Goal: Information Seeking & Learning: Compare options

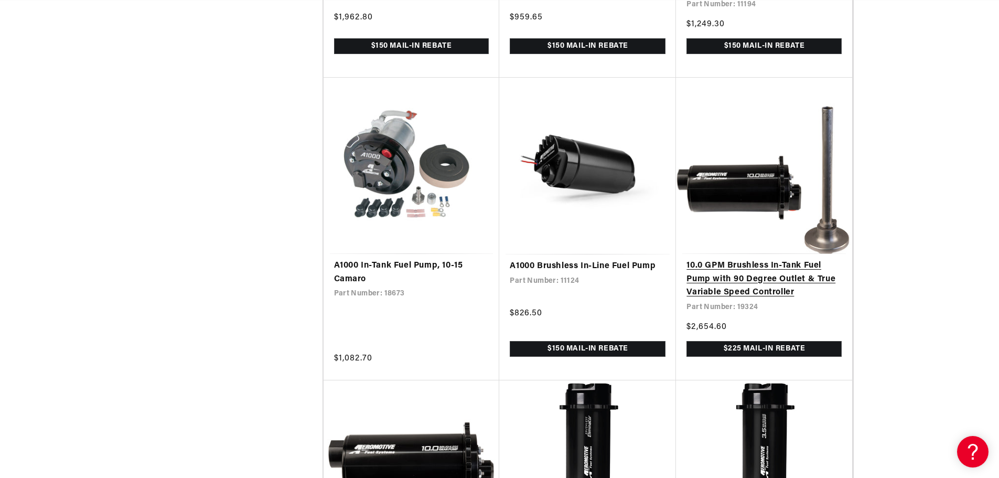
click at [735, 292] on link "10.0 GPM Brushless In-Tank Fuel Pump with 90 Degree Outlet & True Variable Spee…" at bounding box center [763, 279] width 155 height 40
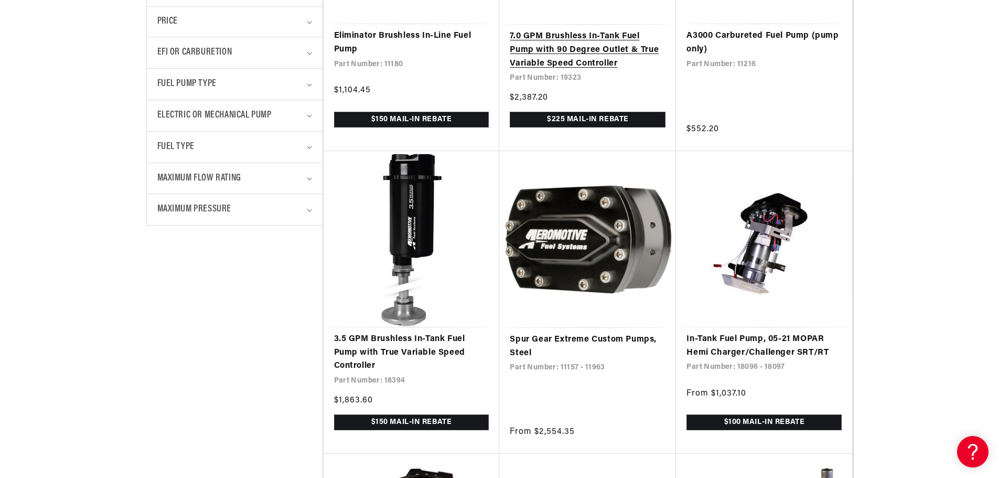
scroll to position [472, 0]
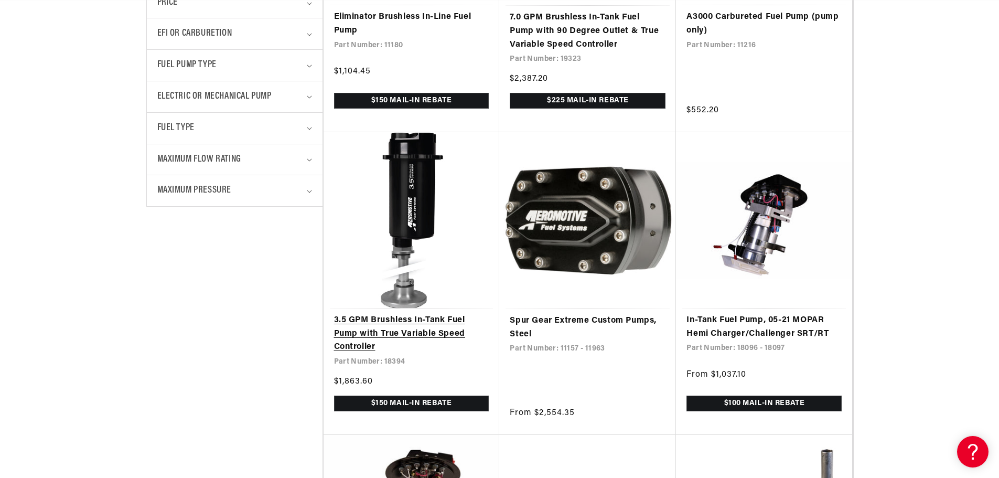
click at [424, 327] on link "3.5 GPM Brushless In-Tank Fuel Pump with True Variable Speed Controller" at bounding box center [411, 334] width 155 height 40
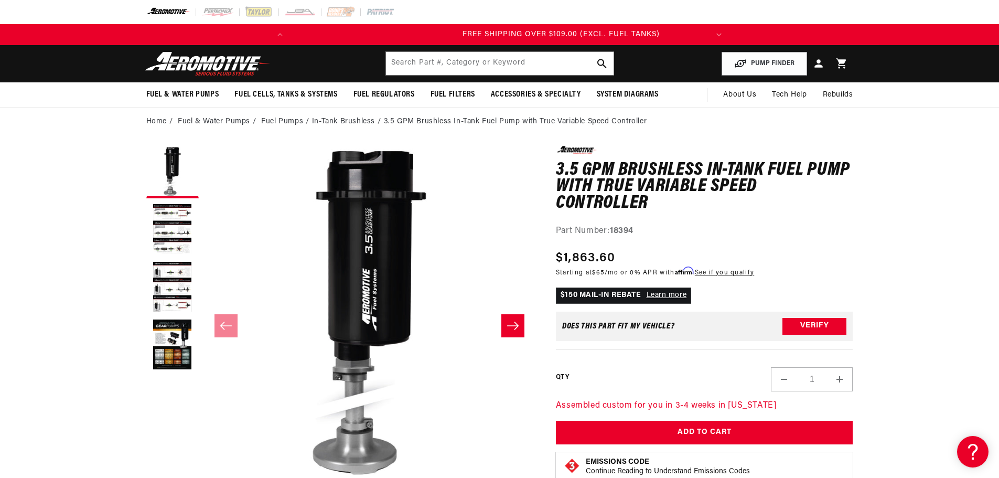
scroll to position [0, 415]
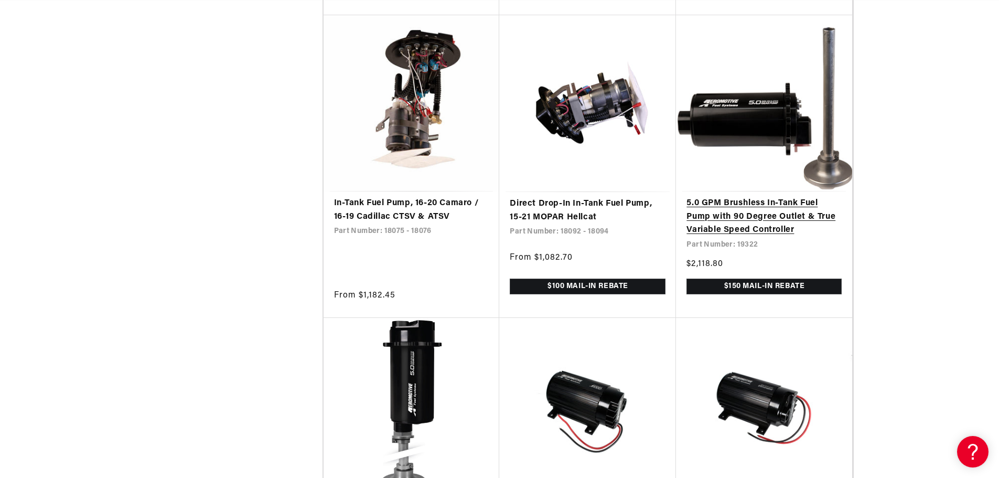
scroll to position [0, 415]
click at [747, 218] on link "5.0 GPM Brushless In-Tank Fuel Pump with 90 Degree Outlet & True Variable Speed…" at bounding box center [763, 217] width 155 height 40
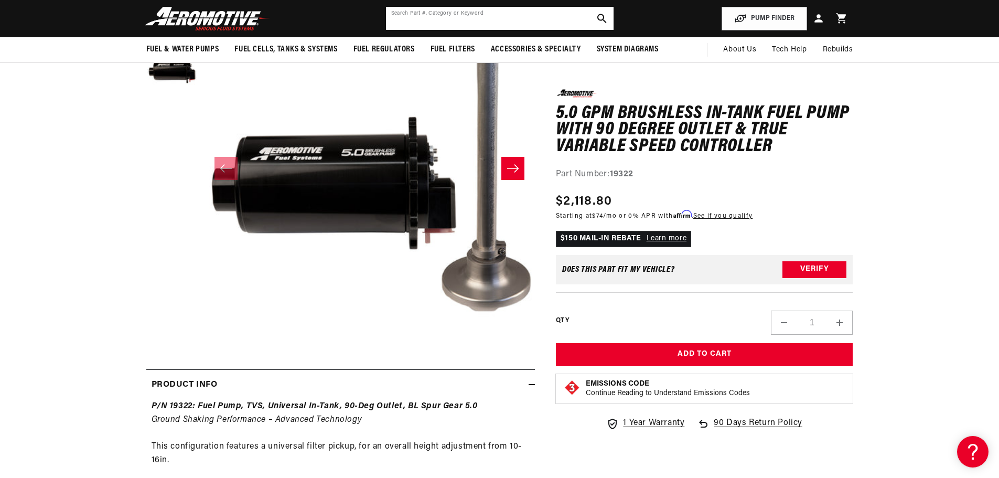
click at [428, 21] on input "text" at bounding box center [500, 18] width 228 height 23
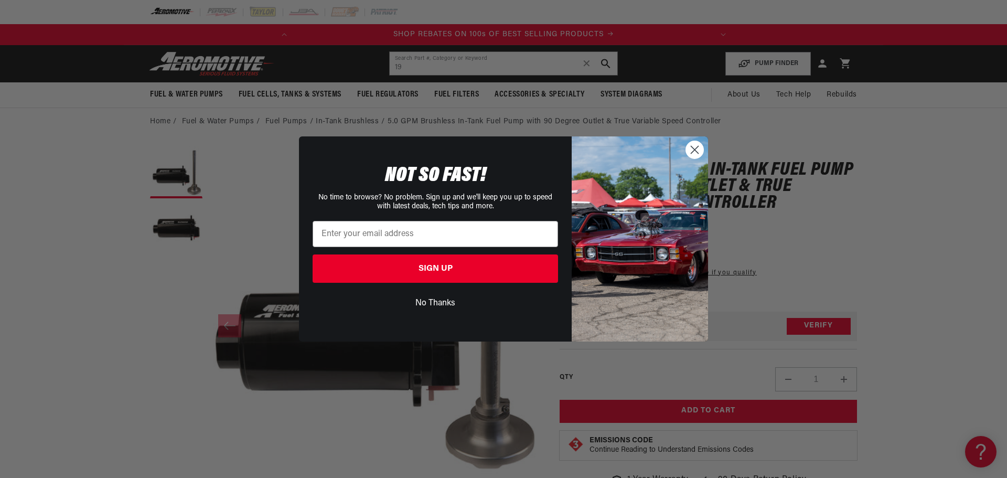
click at [690, 149] on circle "Close dialog" at bounding box center [694, 149] width 17 height 17
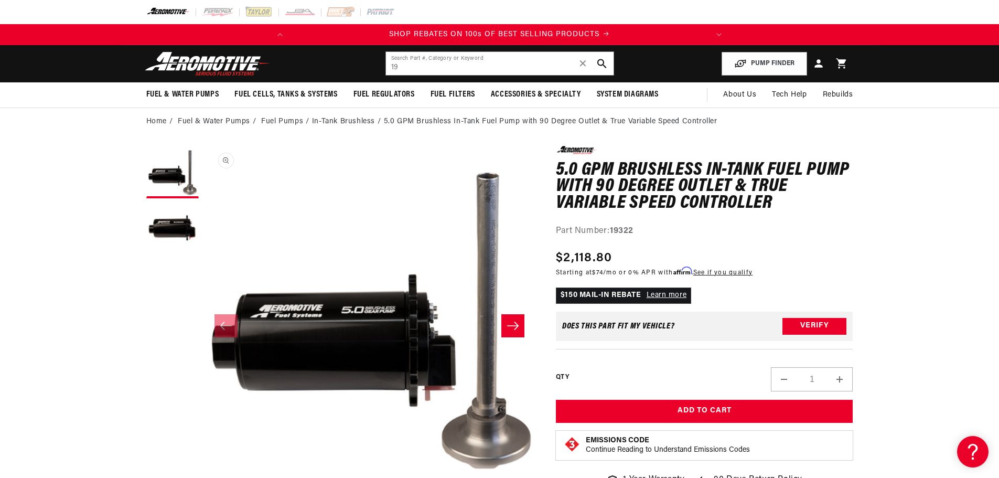
scroll to position [1, 0]
click at [406, 65] on input "19" at bounding box center [500, 63] width 228 height 23
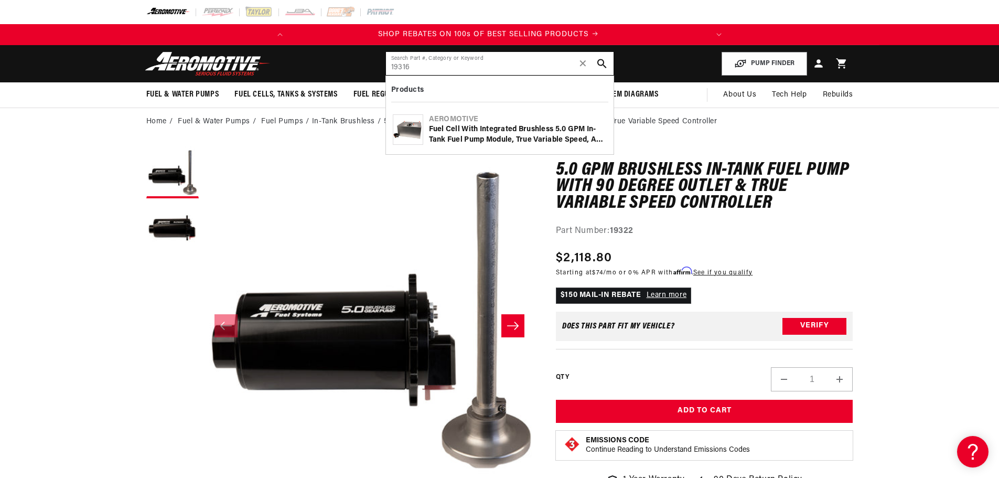
scroll to position [0, 0]
type input "19316"
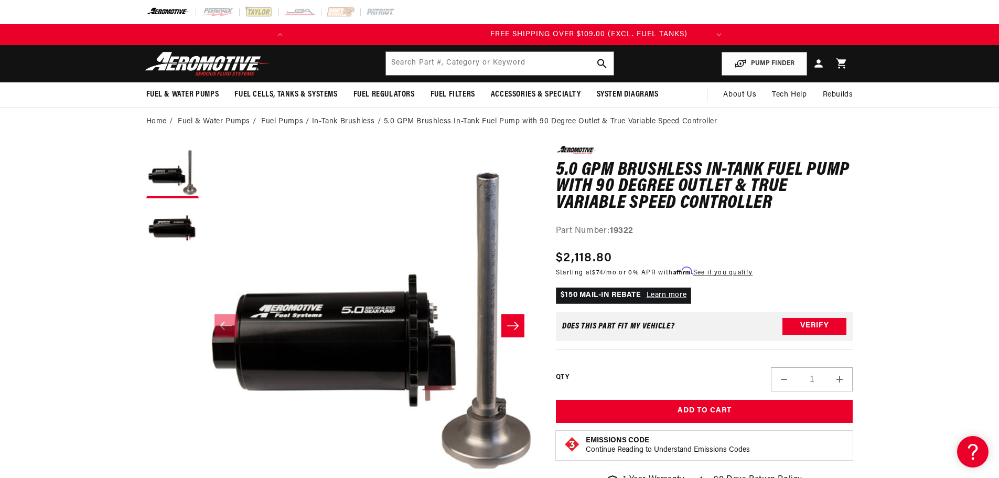
scroll to position [0, 415]
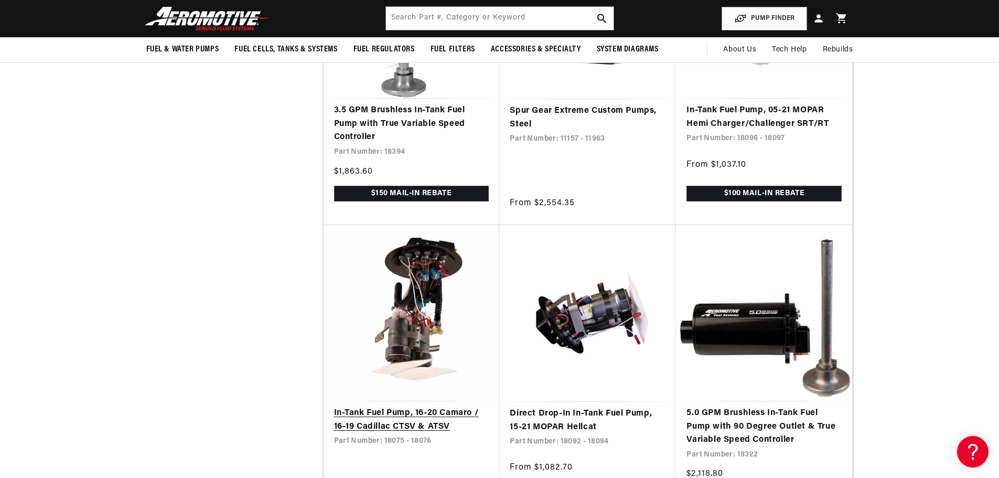
scroll to position [629, 0]
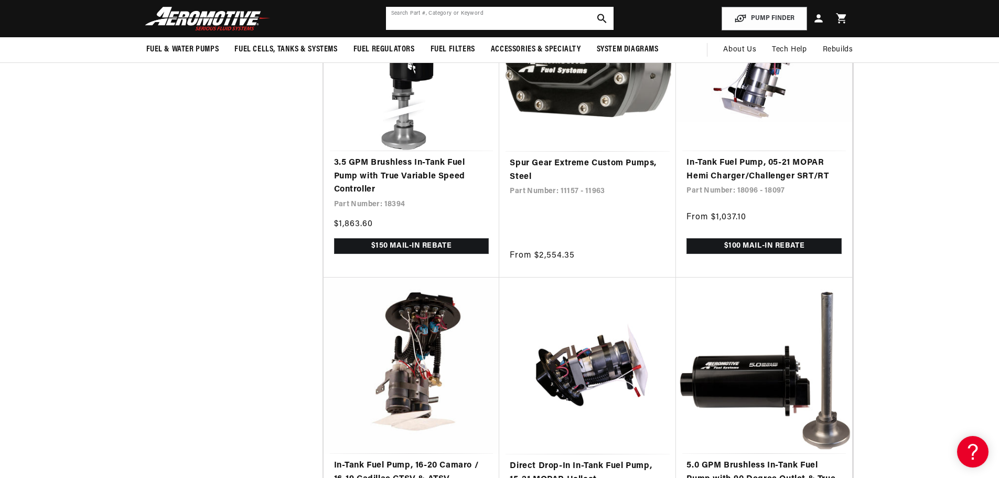
click at [417, 19] on input "text" at bounding box center [500, 18] width 228 height 23
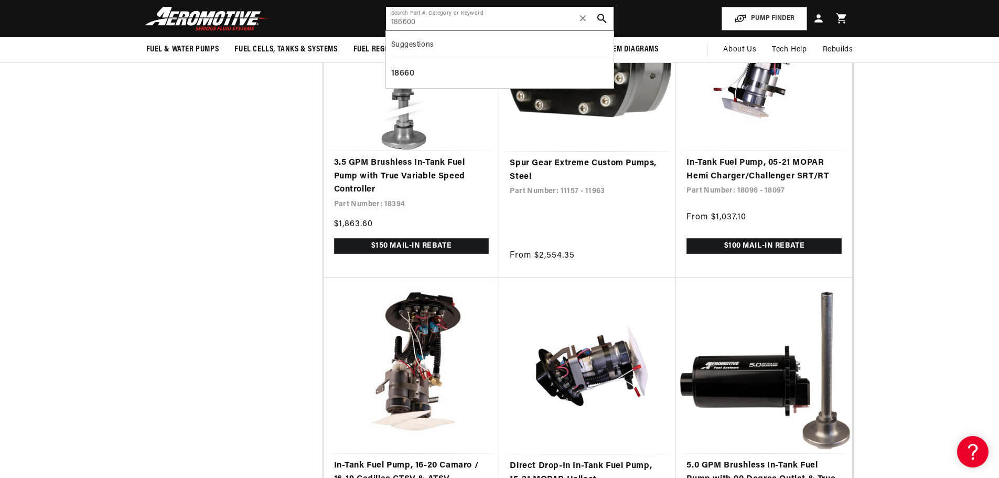
scroll to position [0, 415]
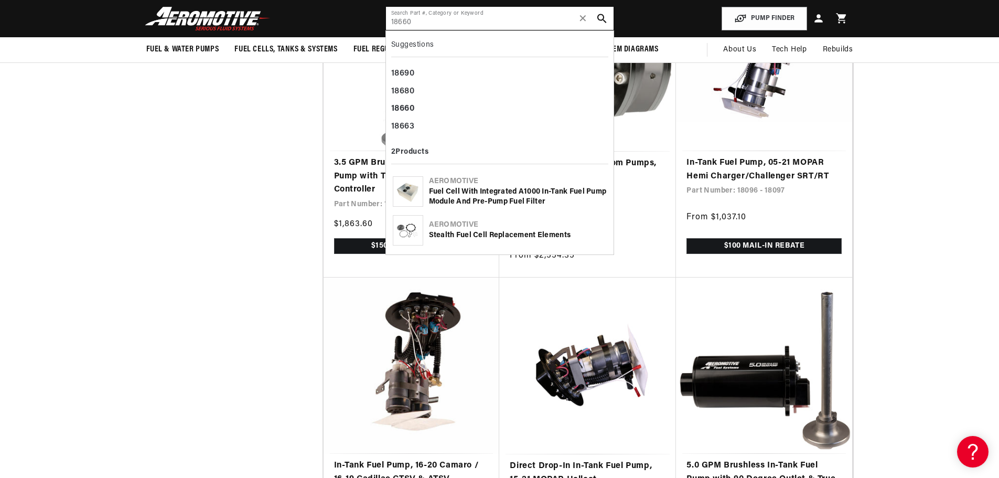
type input "18660"
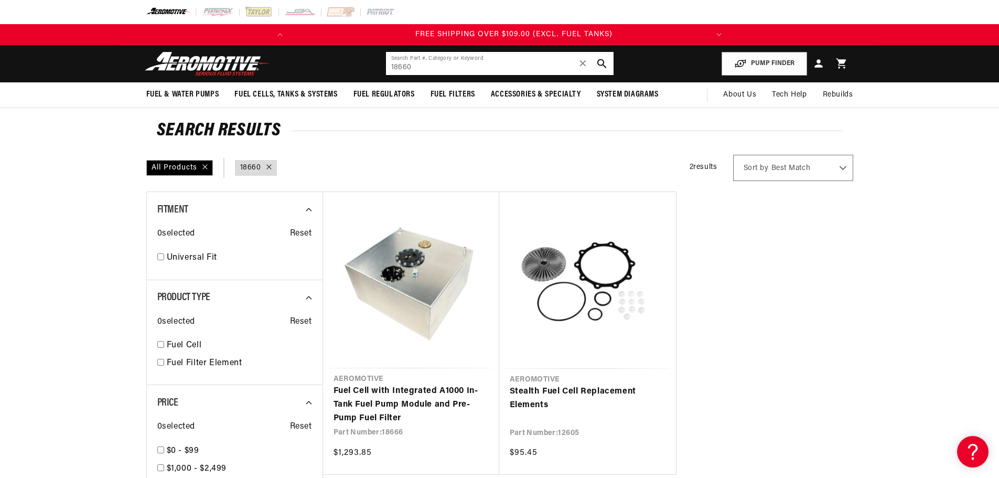
scroll to position [0, 415]
click at [419, 66] on input "18660" at bounding box center [500, 63] width 228 height 23
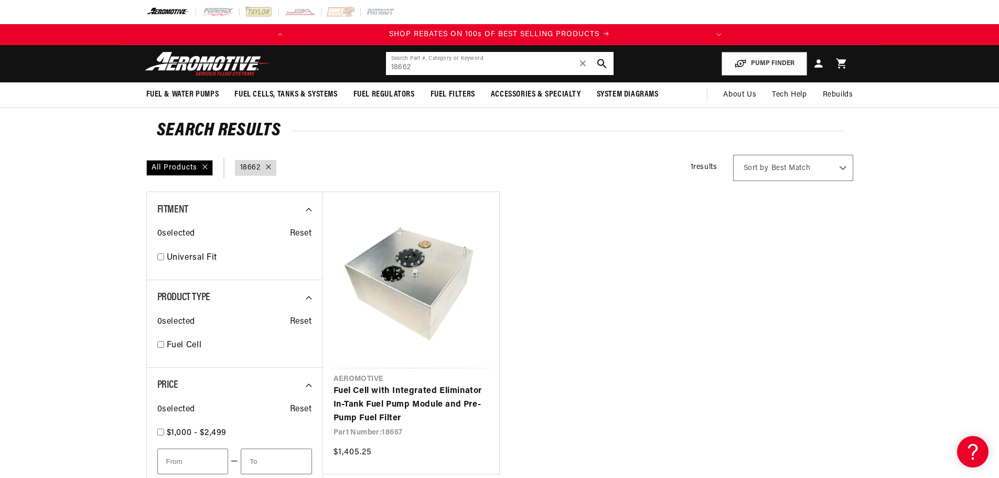
click at [414, 66] on input "18662" at bounding box center [500, 63] width 228 height 23
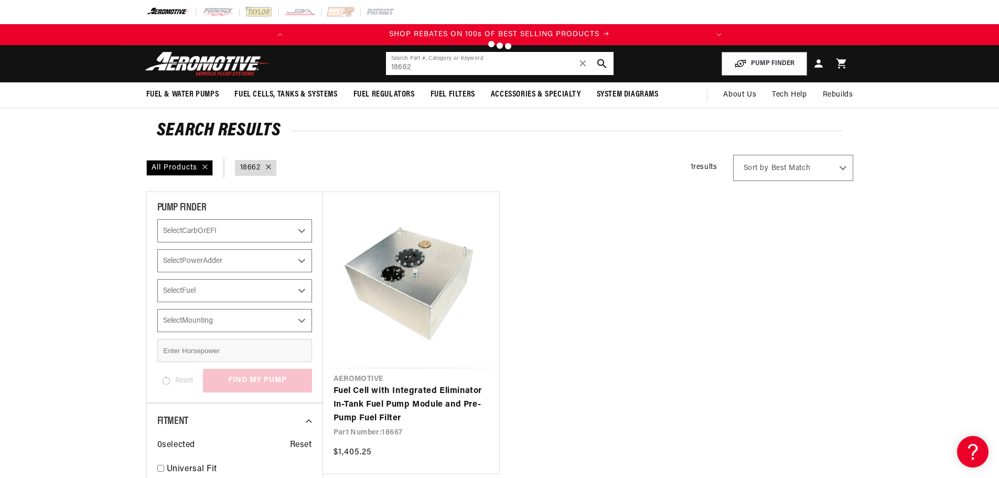
type input "18660"
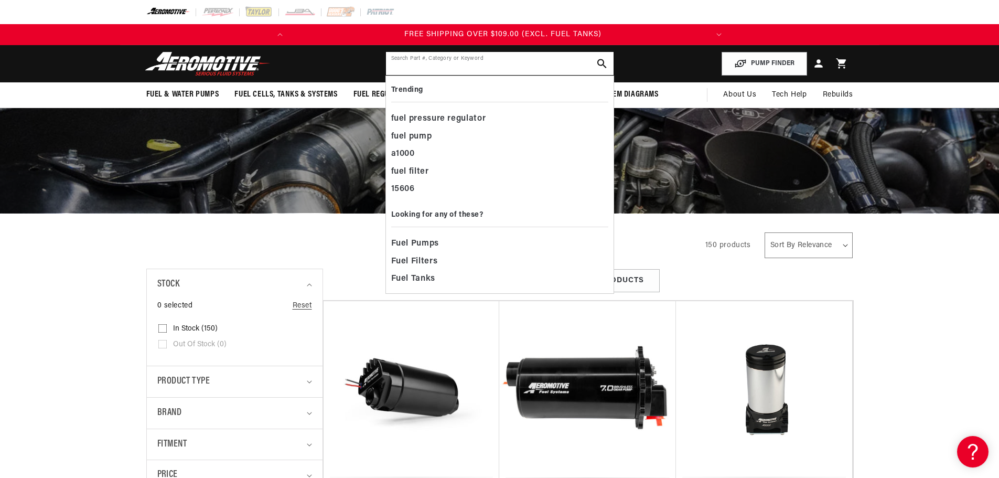
click at [447, 66] on input "text" at bounding box center [500, 63] width 228 height 23
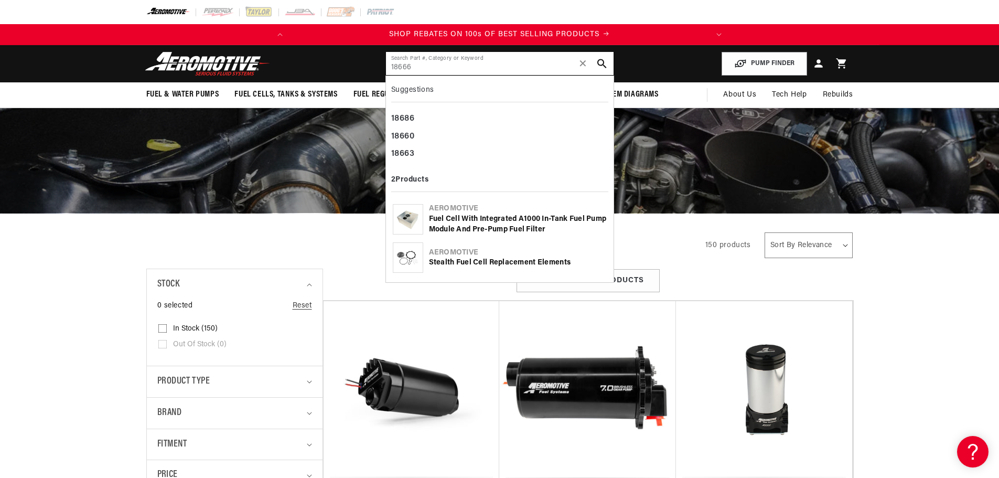
type input "18666"
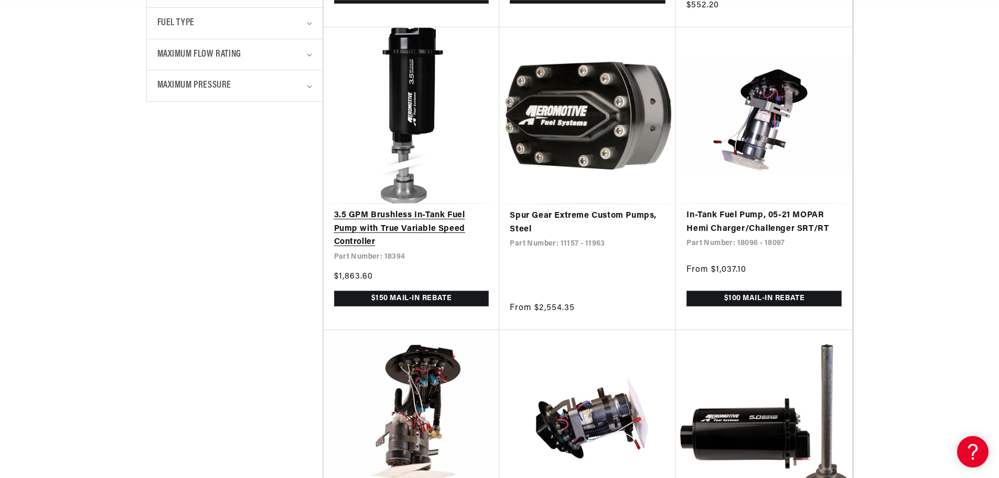
scroll to position [0, 415]
click at [389, 228] on link "3.5 GPM Brushless In-Tank Fuel Pump with True Variable Speed Controller" at bounding box center [411, 229] width 155 height 40
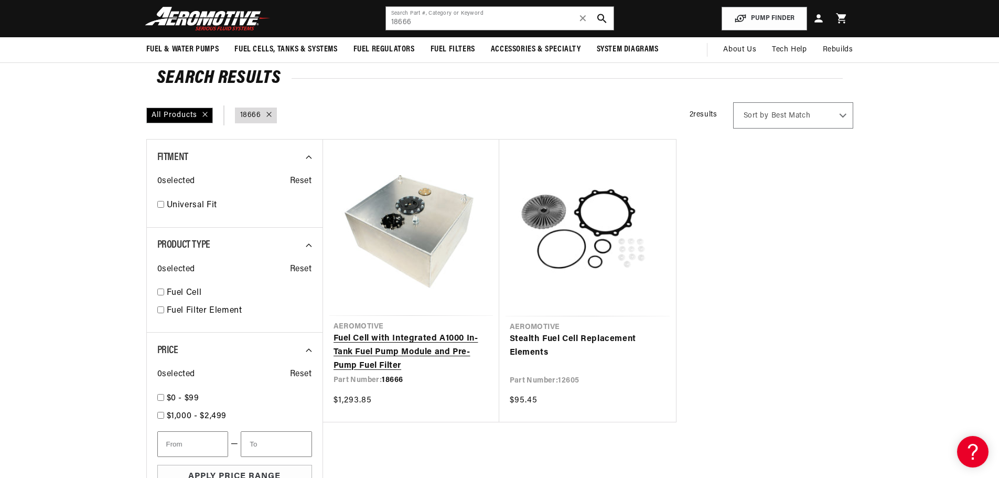
click at [394, 372] on link "Fuel Cell with Integrated A1000 In-Tank Fuel Pump Module and Pre-Pump Fuel Filt…" at bounding box center [410, 352] width 155 height 40
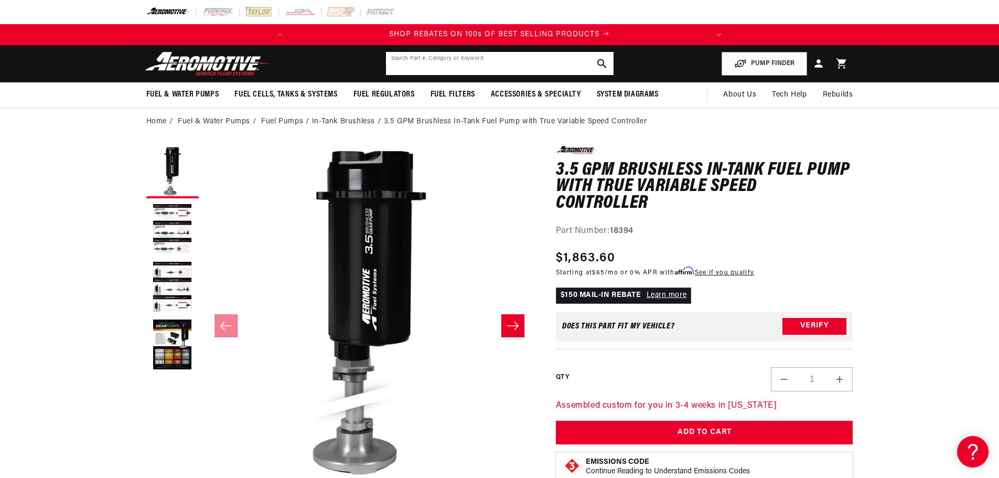
click at [406, 63] on input "text" at bounding box center [500, 63] width 228 height 23
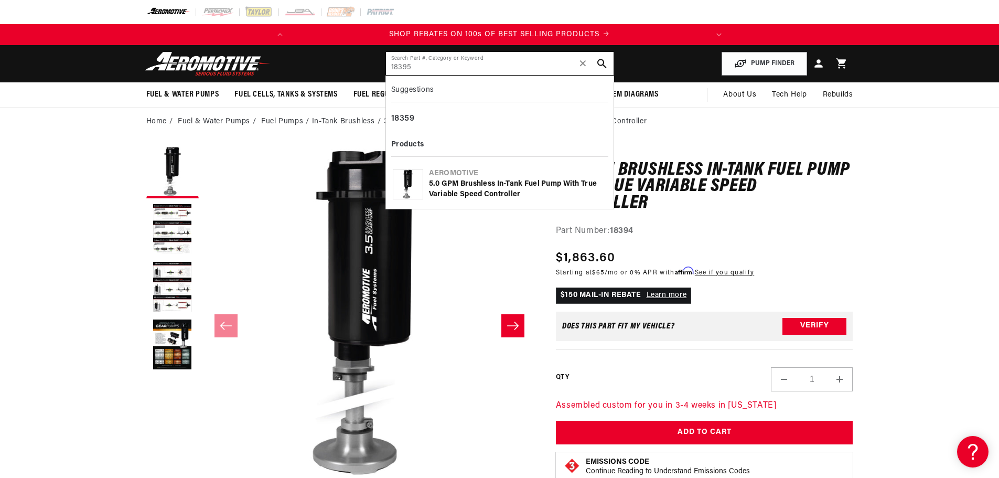
type input "18395"
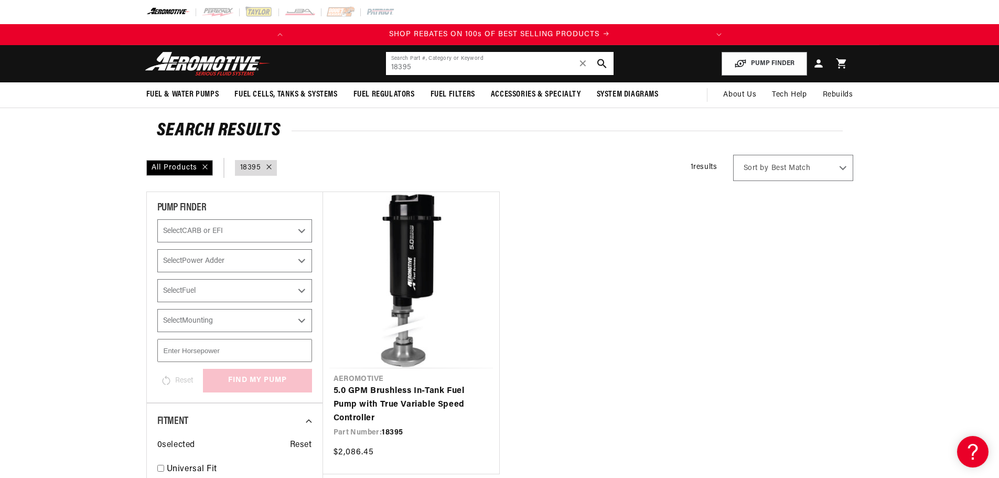
click at [420, 64] on input "18395" at bounding box center [500, 63] width 228 height 23
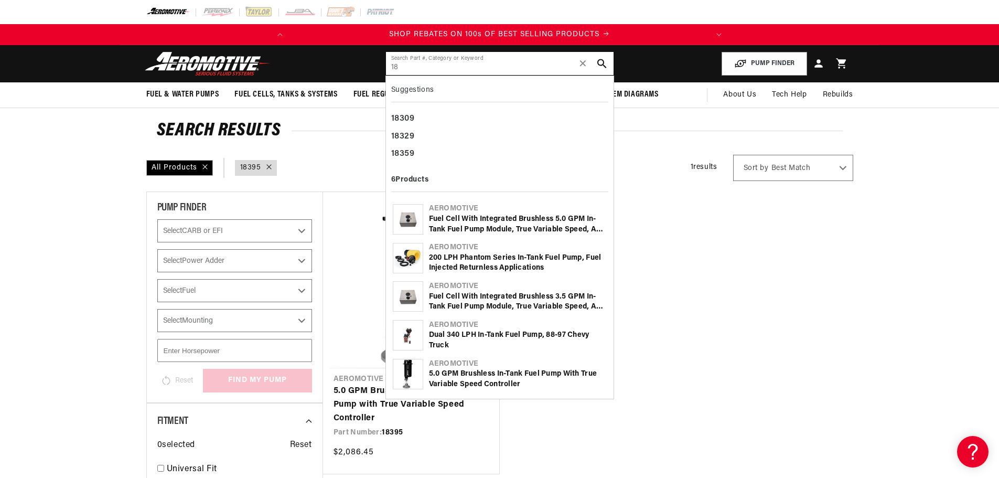
type input "1"
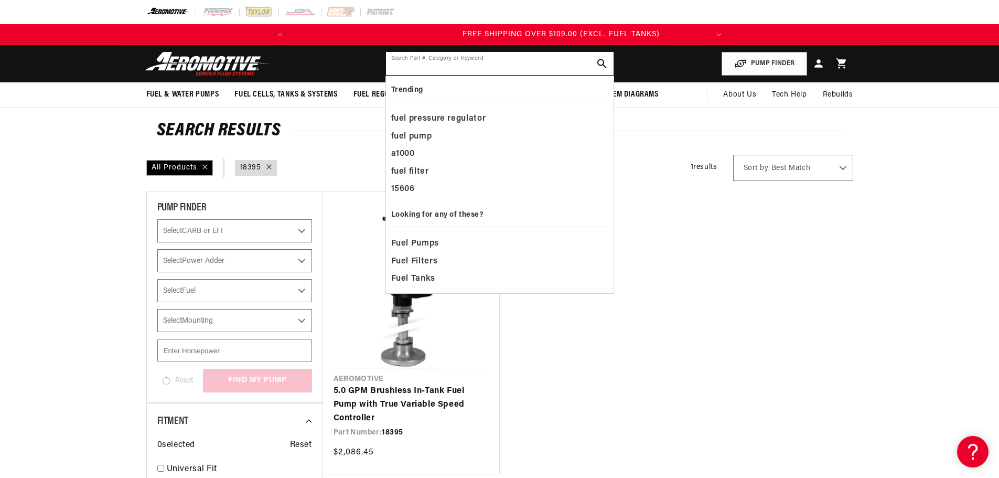
scroll to position [0, 415]
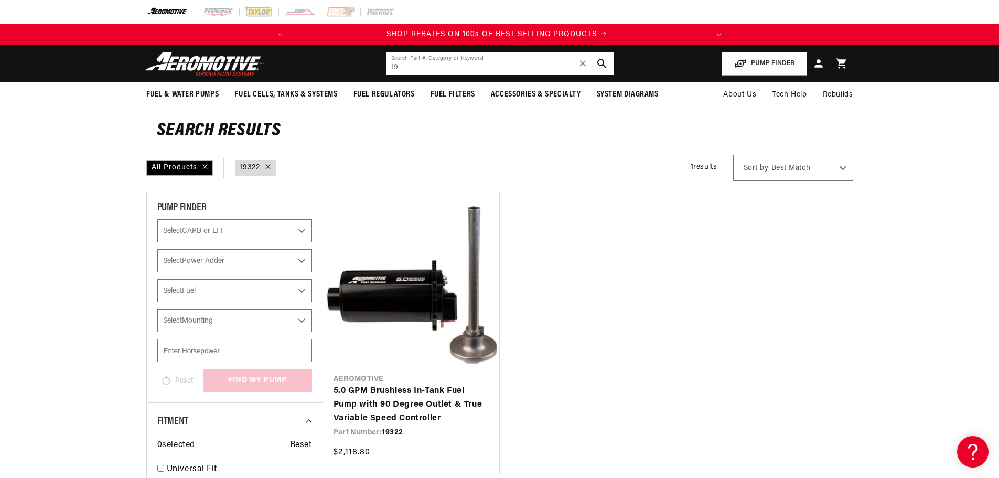
type input "1"
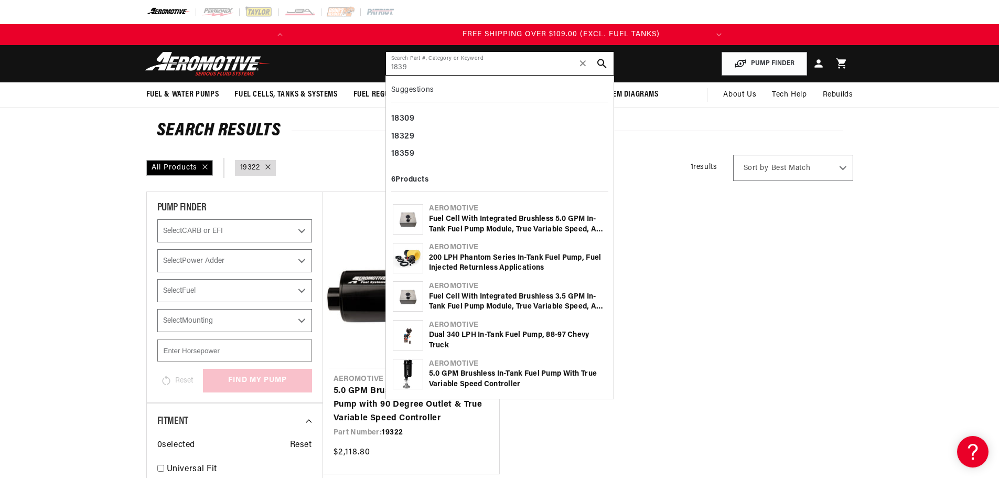
scroll to position [0, 415]
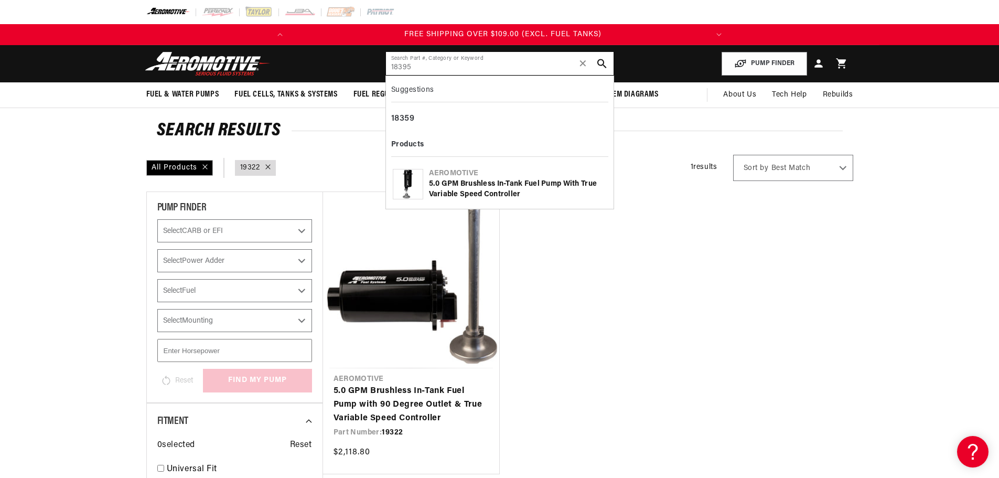
type input "18395"
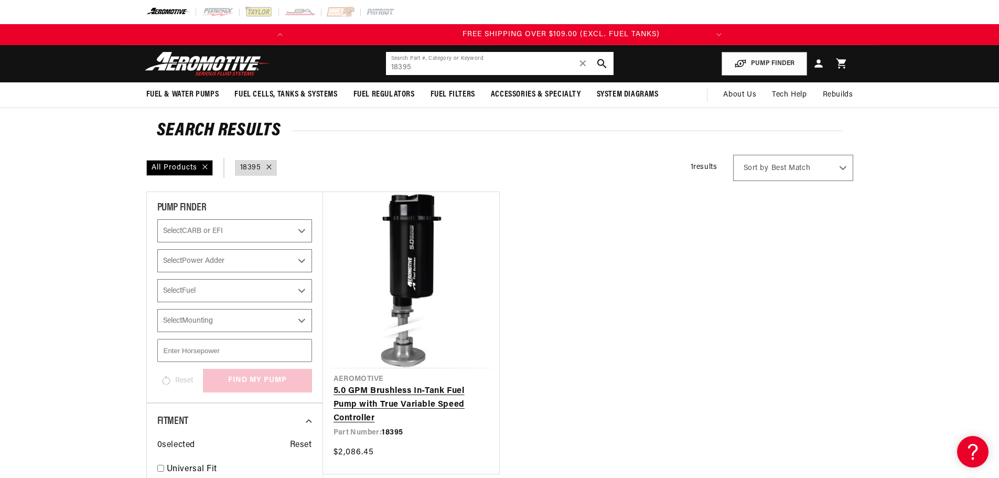
scroll to position [0, 415]
click at [380, 395] on link "5.0 GPM Brushless In-Tank Fuel Pump with True Variable Speed Controller" at bounding box center [410, 404] width 155 height 40
